Goal: Use online tool/utility: Utilize a website feature to perform a specific function

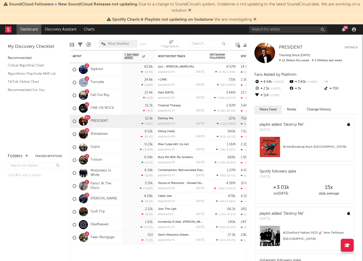
click at [255, 19] on icon at bounding box center [254, 19] width 3 height 4
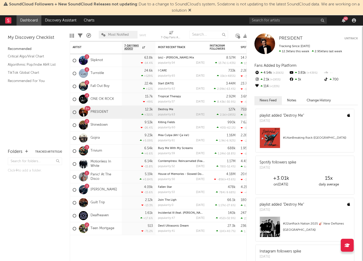
click at [191, 10] on icon at bounding box center [189, 10] width 3 height 4
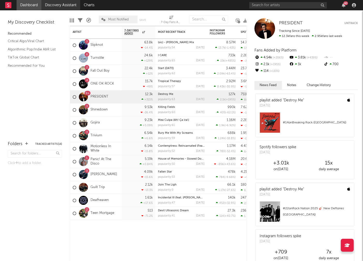
click at [51, 5] on link "Discovery Assistant" at bounding box center [60, 5] width 39 height 10
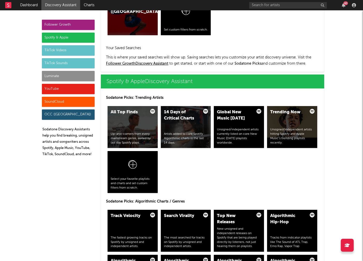
scroll to position [463, 0]
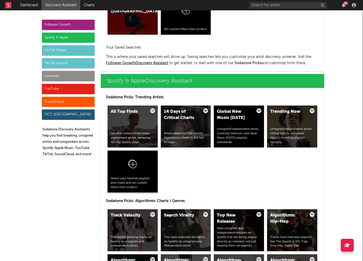
click at [145, 167] on div at bounding box center [133, 164] width 44 height 23
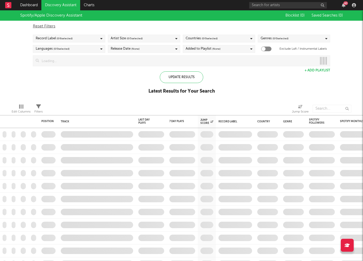
click at [301, 39] on div "Genres ( 0 / 0 selected)" at bounding box center [294, 39] width 72 height 8
